Goal: Check status: Check status

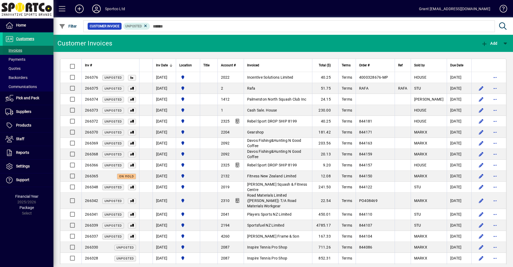
click at [16, 49] on span "Invoices" at bounding box center [13, 50] width 17 height 4
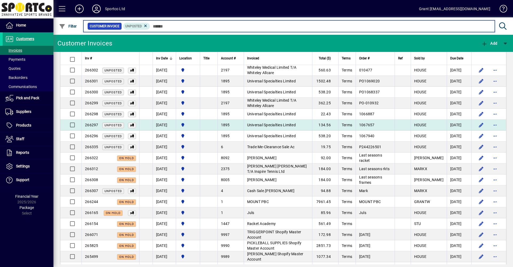
scroll to position [240, 0]
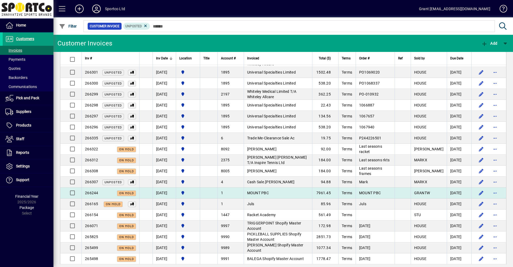
click at [267, 191] on span "MOUNT PBC" at bounding box center [258, 193] width 22 height 4
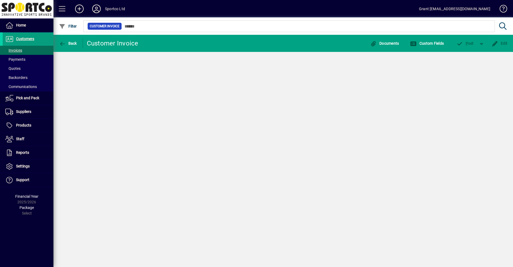
click at [267, 187] on div "Back Customer Invoice Documents Custom Fields P ost Edit" at bounding box center [283, 151] width 460 height 232
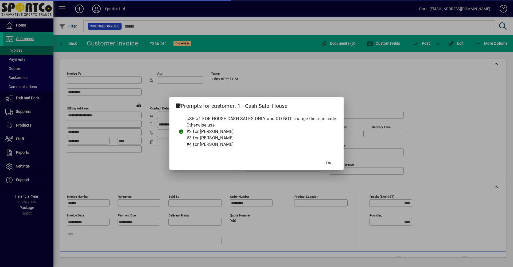
type input "*"
type input "**********"
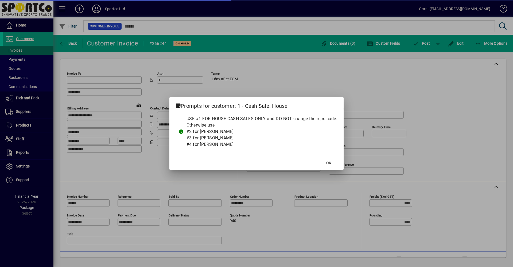
type input "**********"
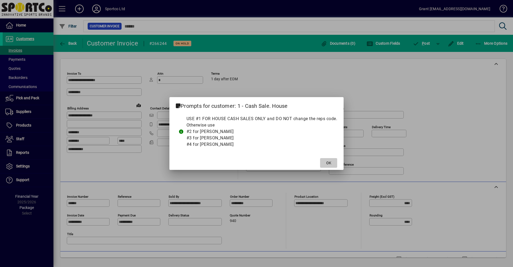
click at [331, 162] on span "OK" at bounding box center [328, 163] width 5 height 6
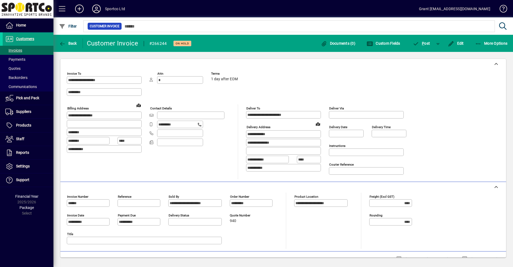
scroll to position [87, 0]
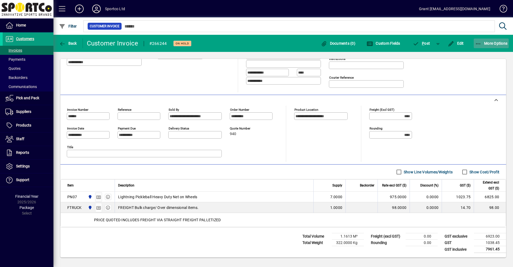
click at [499, 44] on span "More Options" at bounding box center [491, 43] width 33 height 4
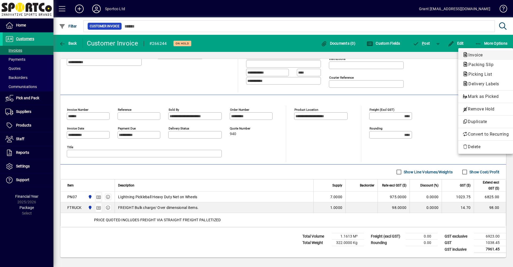
click at [473, 57] on span "Invoice" at bounding box center [474, 54] width 23 height 5
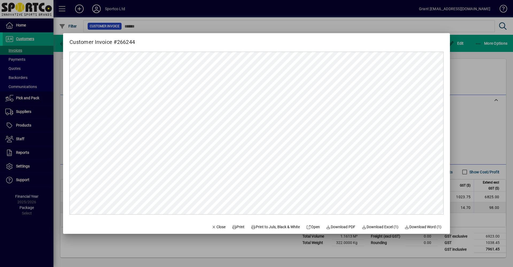
scroll to position [0, 0]
click at [237, 228] on span "Print" at bounding box center [238, 227] width 13 height 6
click at [212, 226] on span "Close" at bounding box center [219, 227] width 14 height 6
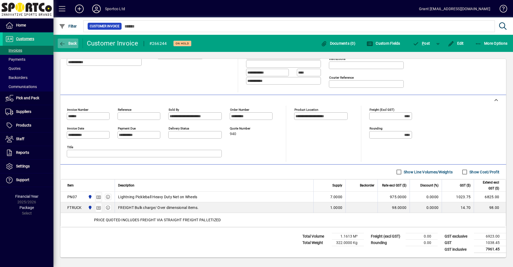
click at [68, 43] on span "Back" at bounding box center [68, 43] width 18 height 4
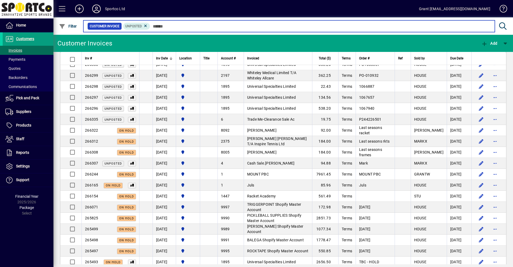
scroll to position [267, 0]
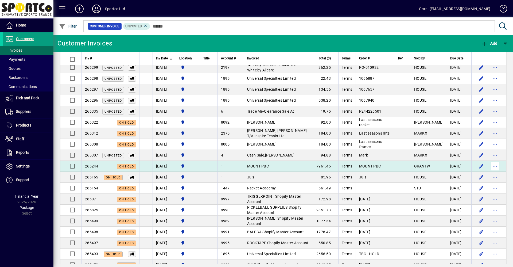
click at [491, 161] on span "button" at bounding box center [495, 166] width 13 height 13
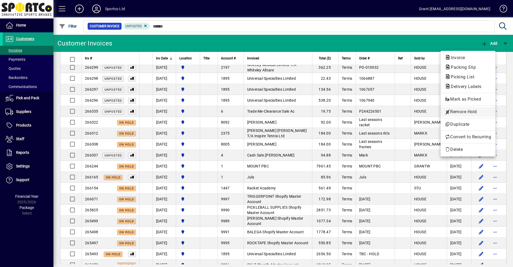
click at [459, 111] on span "Remove Hold" at bounding box center [468, 111] width 46 height 6
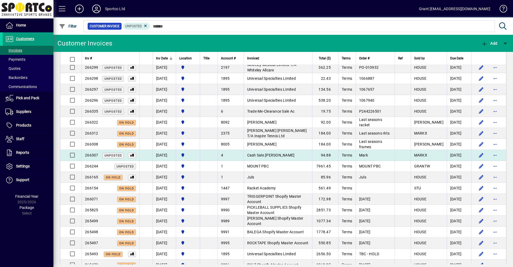
click at [264, 153] on span "Cash Sale.[PERSON_NAME]" at bounding box center [271, 155] width 48 height 4
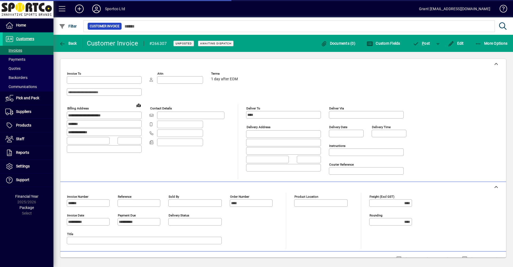
type input "**********"
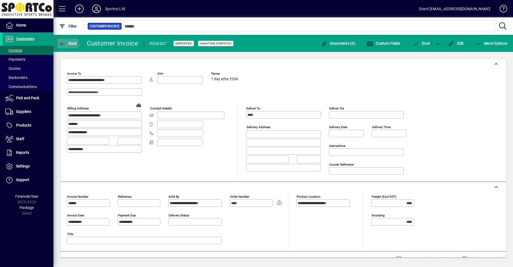
click at [69, 44] on span "Back" at bounding box center [68, 43] width 18 height 4
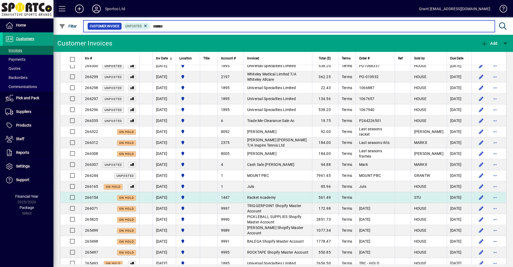
scroll to position [294, 0]
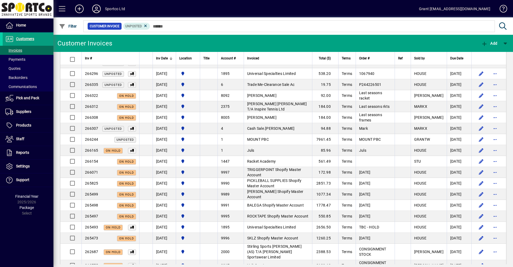
click at [290, 178] on span "PICKLEBALL SUPPLIES Shopify Master Account" at bounding box center [274, 183] width 55 height 10
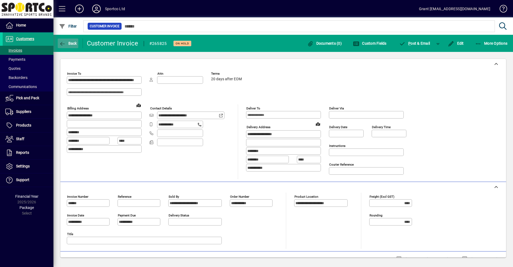
click at [67, 43] on span "Back" at bounding box center [68, 43] width 18 height 4
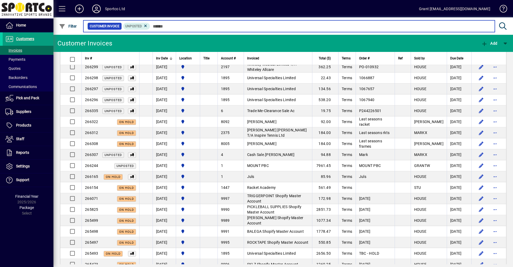
scroll to position [127, 0]
